Goal: Task Accomplishment & Management: Manage account settings

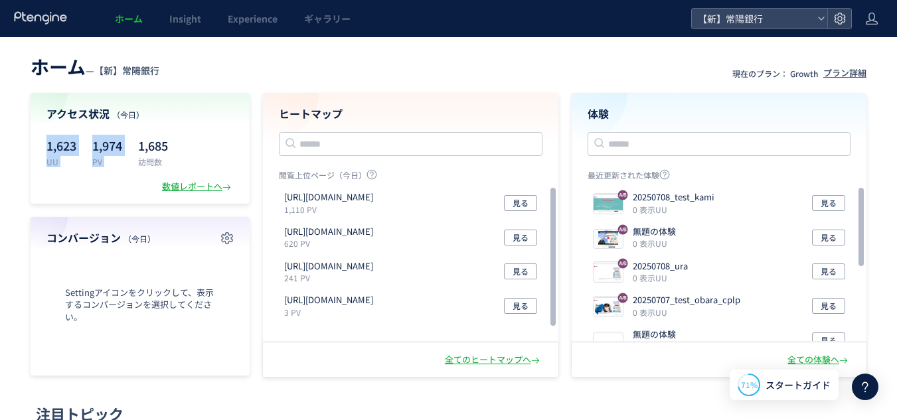
drag, startPoint x: 41, startPoint y: 147, endPoint x: 139, endPoint y: 138, distance: 98.7
click at [139, 138] on div "アクセス状況 （今日） 1,623 UU 1,974 PV 1,685 訪問数 数値レポートへ" at bounding box center [140, 148] width 219 height 111
click at [139, 138] on p "1,685" at bounding box center [153, 145] width 30 height 21
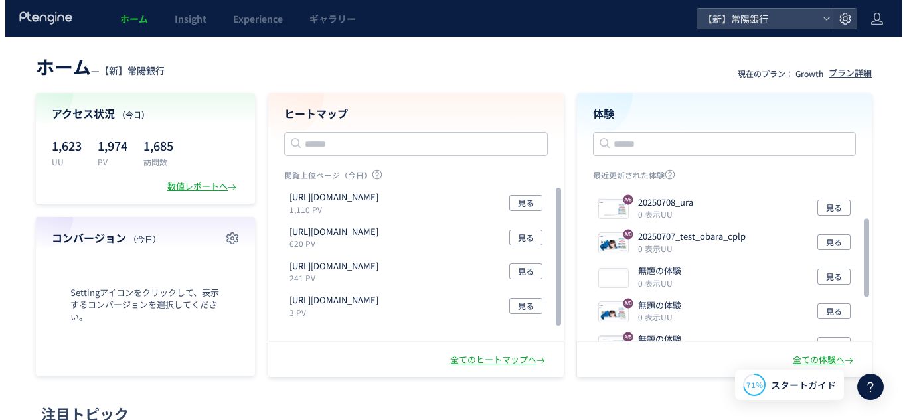
scroll to position [64, 0]
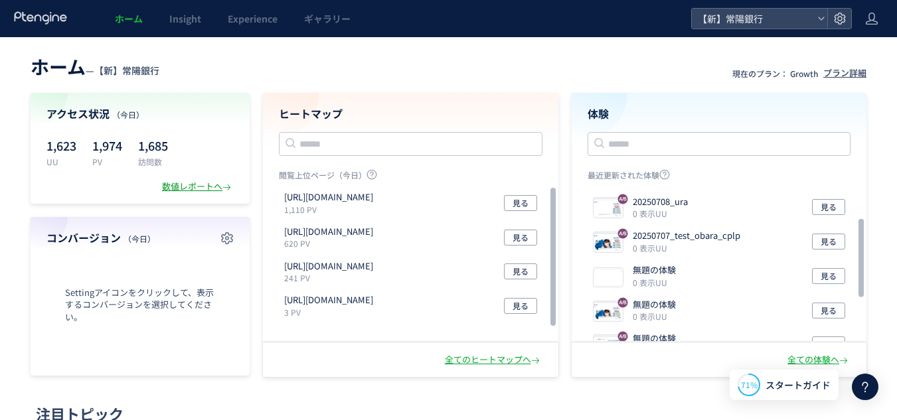
click at [176, 185] on div "数値レポートへ" at bounding box center [198, 187] width 72 height 13
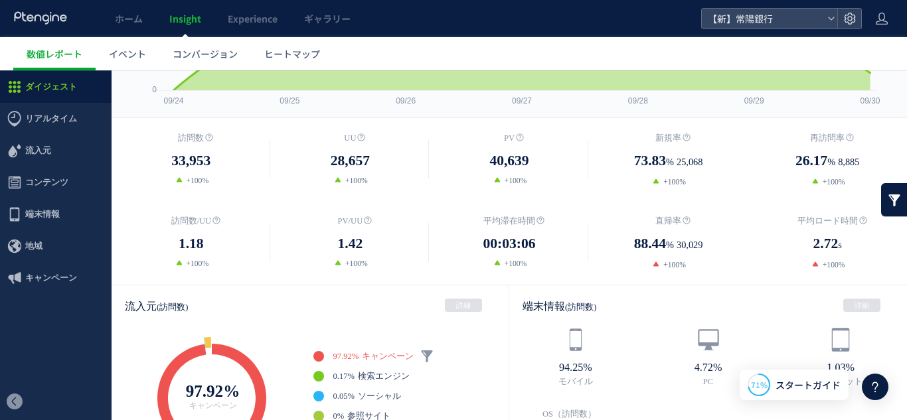
scroll to position [165, 0]
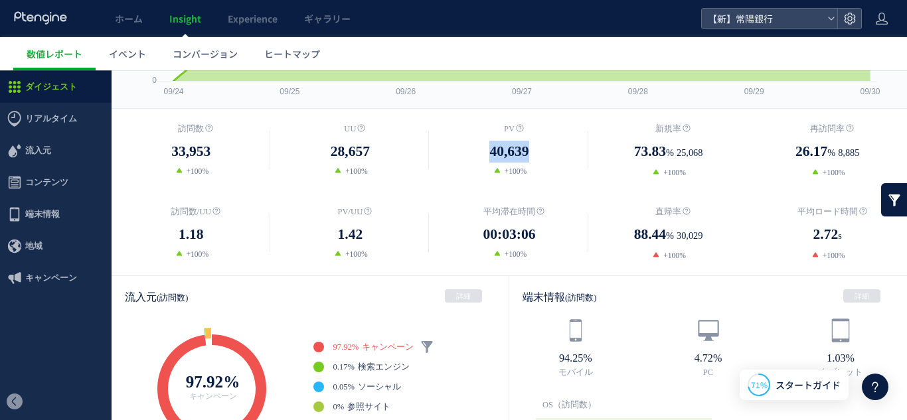
drag, startPoint x: 473, startPoint y: 153, endPoint x: 535, endPoint y: 151, distance: 62.5
click at [535, 151] on dd "40,639" at bounding box center [509, 152] width 159 height 22
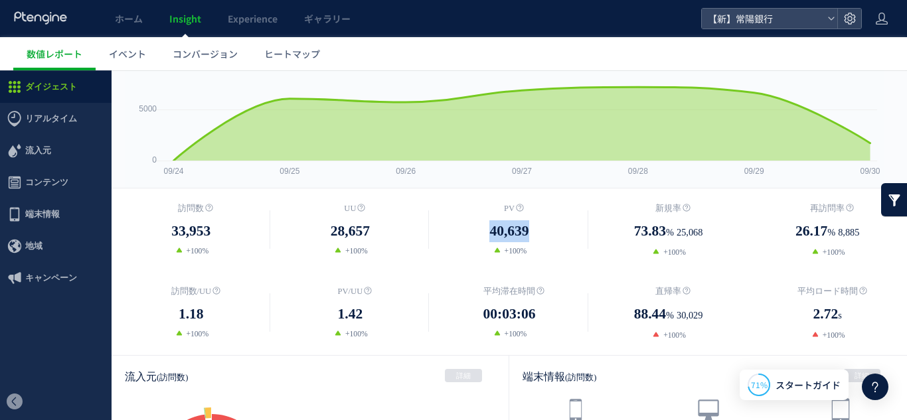
scroll to position [87, 0]
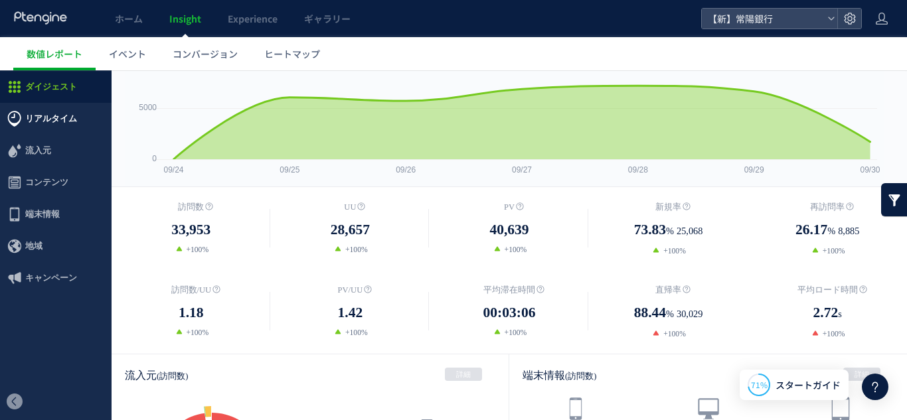
click at [44, 118] on span "リアルタイム" at bounding box center [51, 119] width 52 height 32
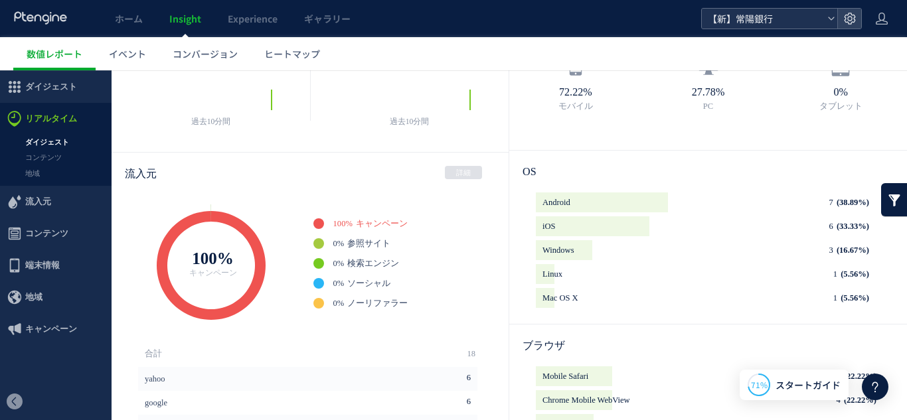
click at [828, 21] on icon at bounding box center [832, 19] width 8 height 8
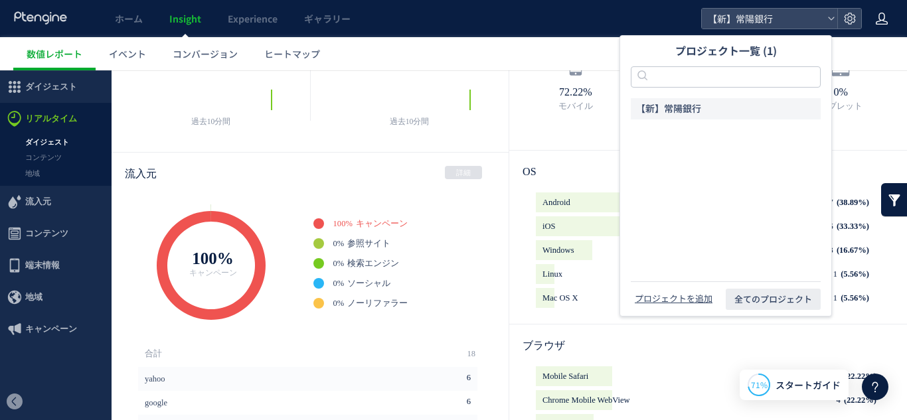
click at [884, 17] on icon at bounding box center [881, 18] width 13 height 13
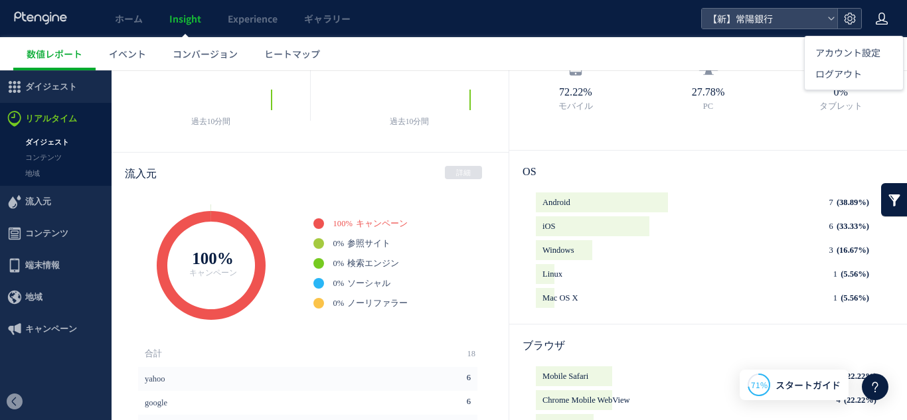
click at [851, 21] on use at bounding box center [849, 18] width 11 height 11
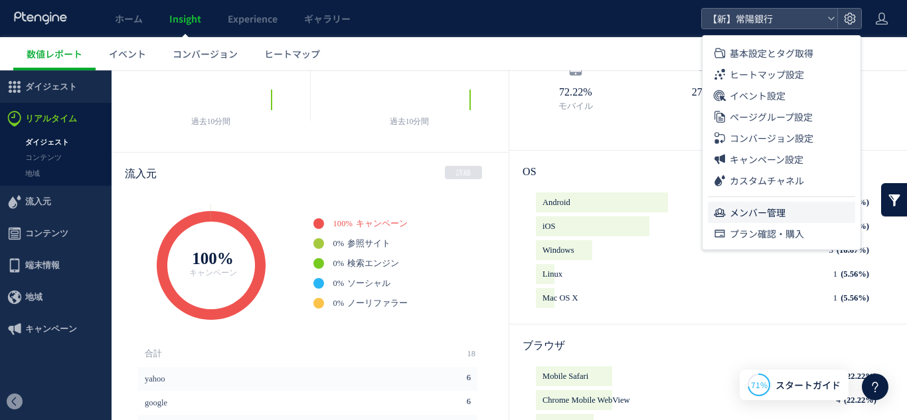
click at [774, 210] on span "メンバー管理" at bounding box center [758, 212] width 56 height 21
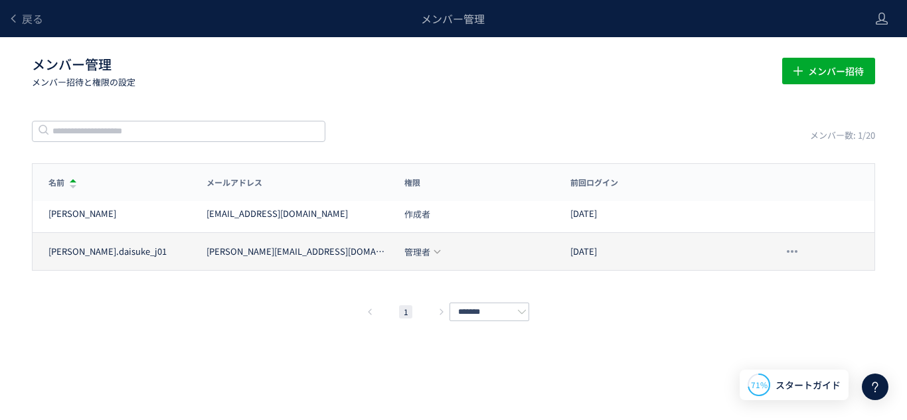
click at [422, 253] on span "管理者" at bounding box center [417, 252] width 26 height 9
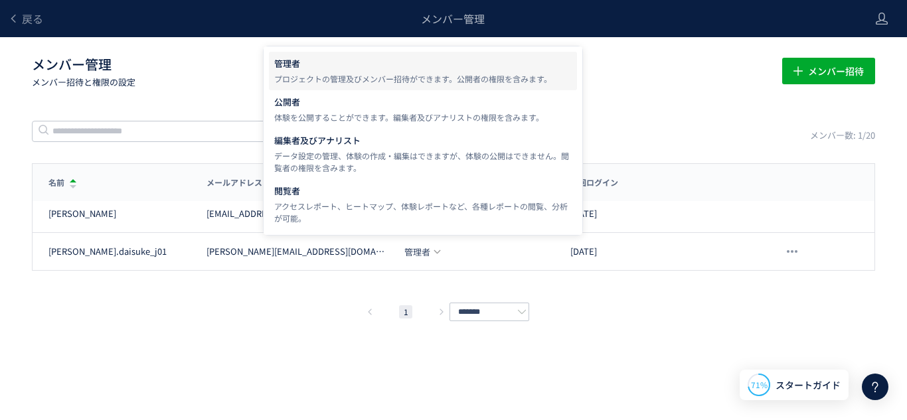
click at [665, 130] on div "メンバー数: 1/20" at bounding box center [453, 131] width 843 height 23
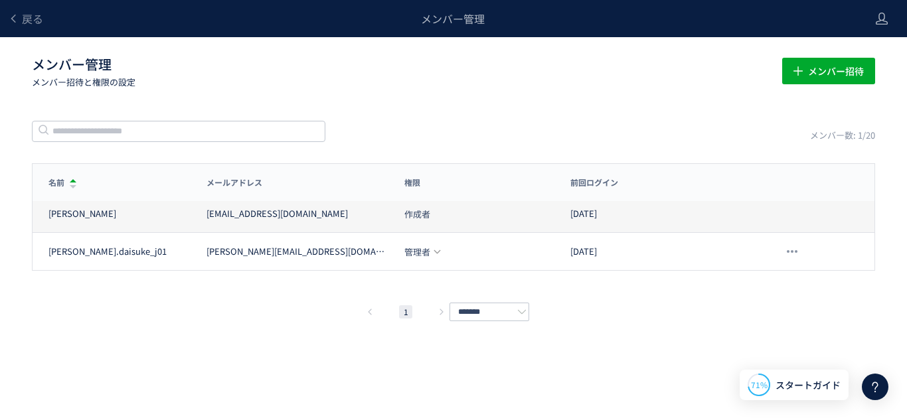
click at [428, 214] on span "作成者" at bounding box center [417, 214] width 26 height 9
click at [416, 214] on span "作成者" at bounding box center [417, 214] width 26 height 9
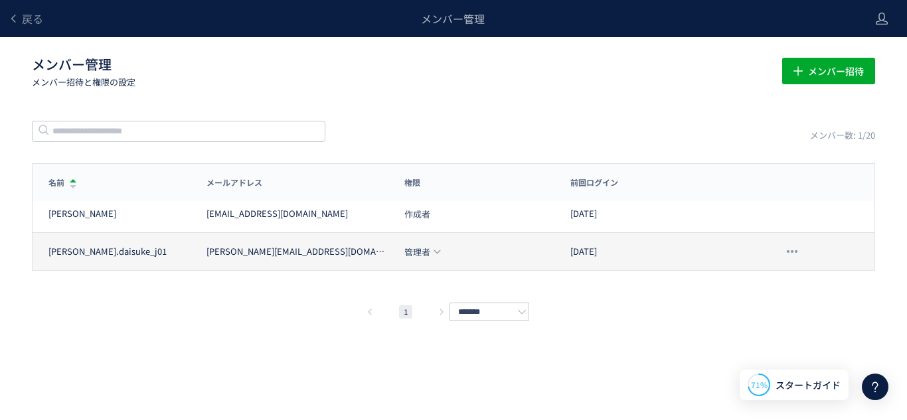
click at [424, 250] on span "管理者" at bounding box center [417, 252] width 26 height 9
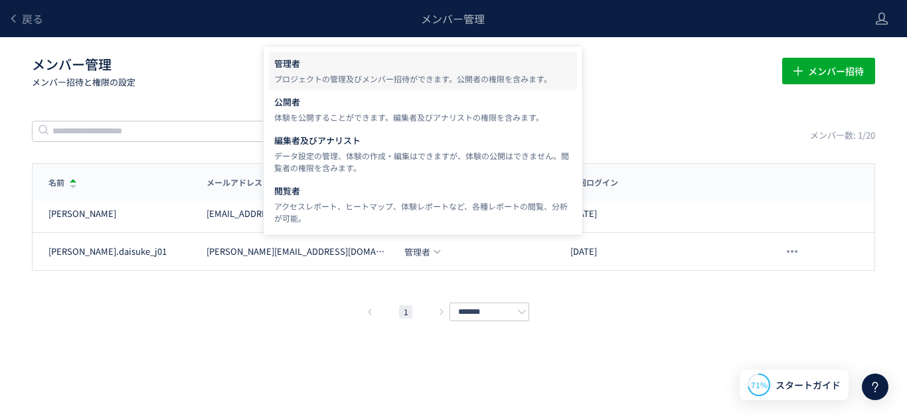
click at [651, 116] on div "戻る メンバー管理 メンバー管理 メンバー招待と権限の設定 メンバー招待 メンバー数: 1/20 名前 メールアドレス 権限 前回ログイン 名前 メールアドレ…" at bounding box center [453, 190] width 907 height 381
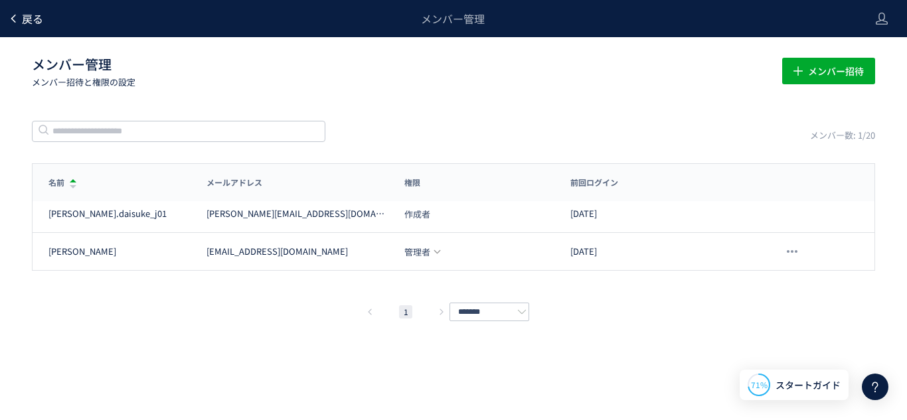
click at [28, 19] on span "戻る" at bounding box center [32, 19] width 21 height 16
